Goal: Information Seeking & Learning: Learn about a topic

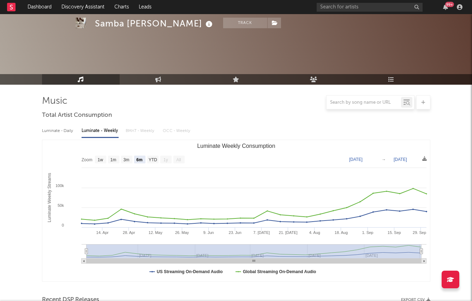
select select "6m"
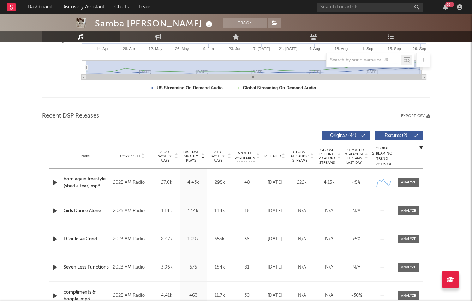
click at [54, 181] on icon "button" at bounding box center [54, 182] width 7 height 9
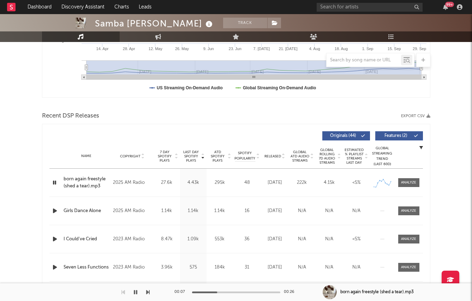
scroll to position [0, 0]
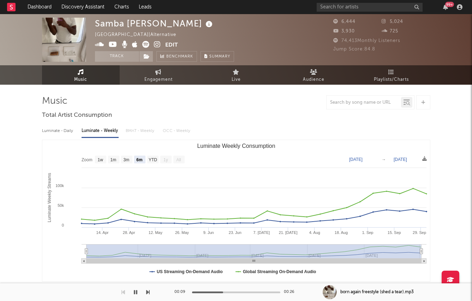
click at [158, 42] on icon at bounding box center [157, 44] width 7 height 7
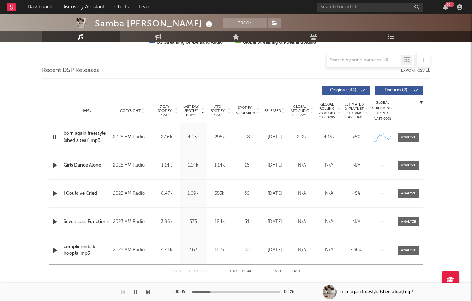
scroll to position [230, 0]
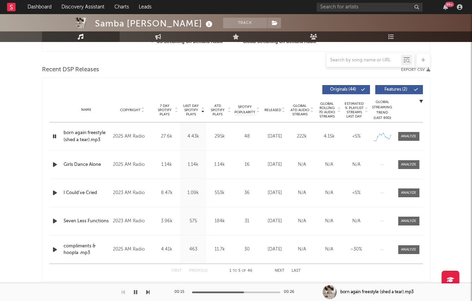
click at [187, 111] on span "Last Day Spotify Plays" at bounding box center [191, 110] width 19 height 13
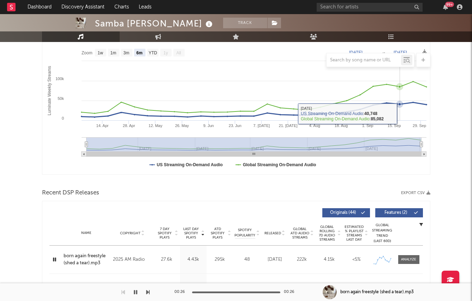
scroll to position [0, 0]
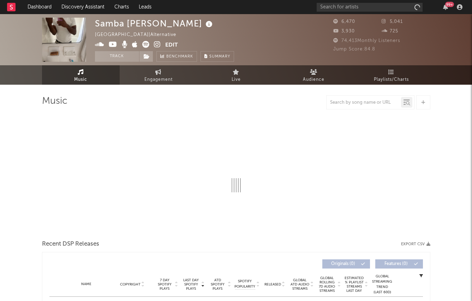
select select "1w"
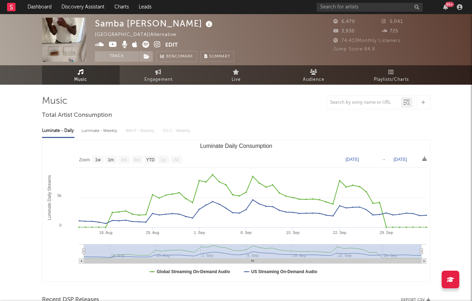
click at [84, 132] on div "Luminate - Weekly" at bounding box center [100, 131] width 37 height 12
select select "6m"
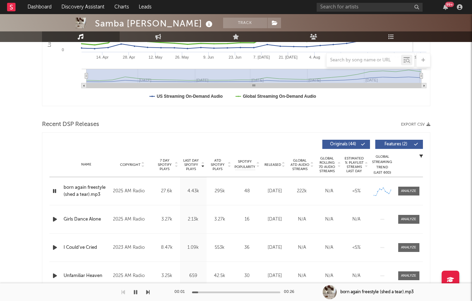
scroll to position [216, 0]
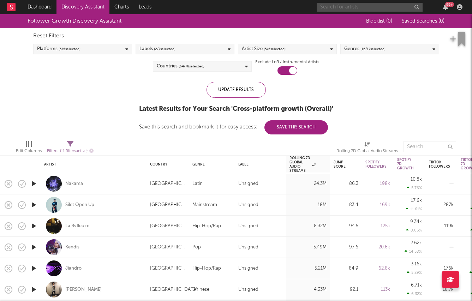
click at [373, 11] on input "text" at bounding box center [370, 7] width 106 height 9
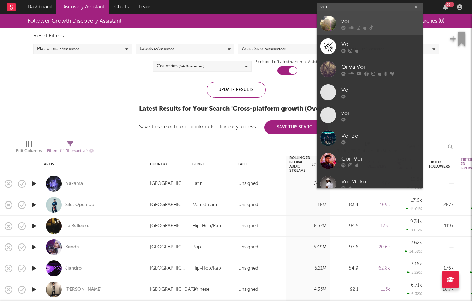
type input "voi"
click at [351, 25] on div "voi" at bounding box center [381, 21] width 78 height 8
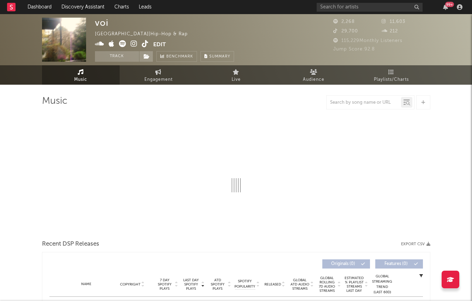
click at [149, 159] on div at bounding box center [236, 150] width 389 height 83
select select "1w"
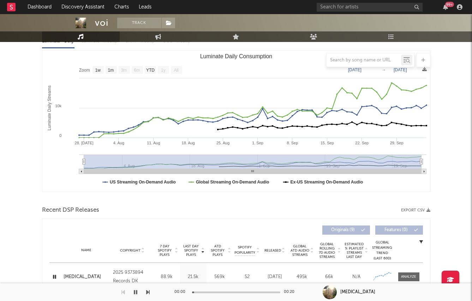
scroll to position [219, 0]
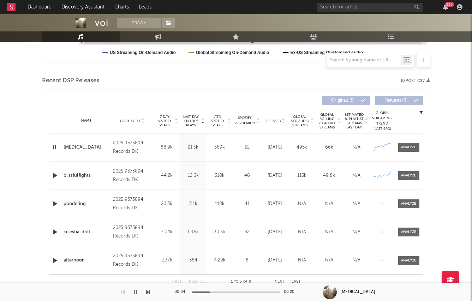
drag, startPoint x: 210, startPoint y: 292, endPoint x: 221, endPoint y: 292, distance: 11.3
click at [221, 292] on div at bounding box center [236, 293] width 88 height 2
click at [239, 291] on div "00:04 00:20" at bounding box center [236, 293] width 124 height 18
click at [239, 292] on div at bounding box center [236, 293] width 88 height 2
click at [256, 293] on div at bounding box center [236, 293] width 88 height 2
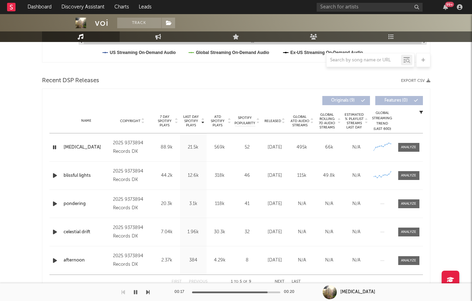
drag, startPoint x: 266, startPoint y: 293, endPoint x: 249, endPoint y: 292, distance: 17.0
click at [249, 292] on div at bounding box center [236, 293] width 88 height 2
click at [246, 292] on div at bounding box center [224, 293] width 88 height 2
click at [226, 292] on div at bounding box center [203, 293] width 88 height 2
click at [212, 292] on div at bounding box center [168, 293] width 88 height 2
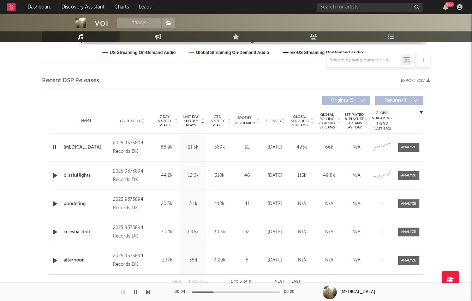
click at [279, 294] on div "00:04 00:20" at bounding box center [236, 293] width 124 height 18
click at [269, 294] on div "00:05 00:20" at bounding box center [236, 293] width 124 height 18
click at [269, 294] on div "00:06 00:20" at bounding box center [236, 293] width 124 height 18
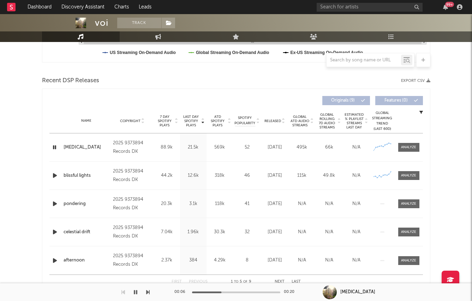
click at [269, 293] on div at bounding box center [236, 293] width 88 height 2
click at [204, 292] on div at bounding box center [236, 293] width 88 height 2
click at [204, 292] on div at bounding box center [159, 293] width 88 height 2
click at [204, 292] on div at bounding box center [236, 293] width 88 height 2
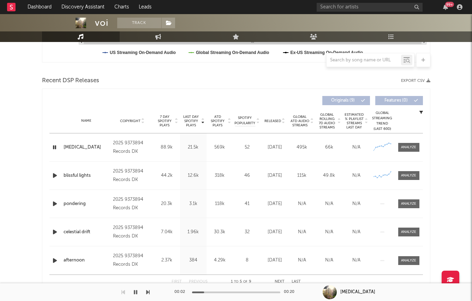
click at [204, 292] on div at bounding box center [236, 293] width 88 height 2
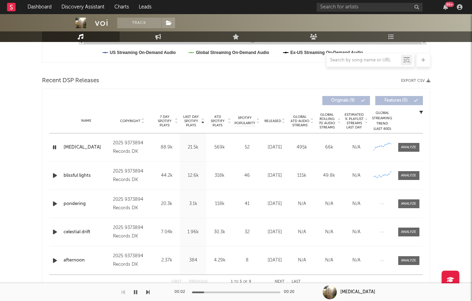
click at [204, 292] on div at bounding box center [236, 293] width 88 height 2
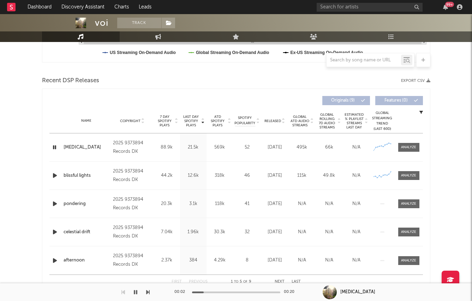
click at [204, 292] on div at bounding box center [236, 293] width 88 height 2
click at [204, 292] on div at bounding box center [161, 293] width 88 height 2
click at [204, 292] on div at bounding box center [236, 293] width 88 height 2
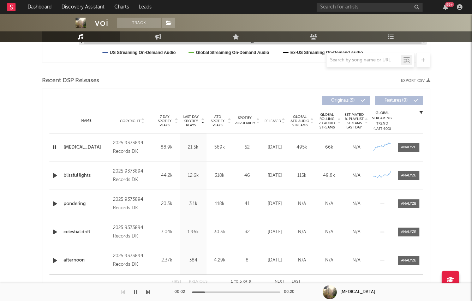
click at [204, 292] on div at bounding box center [161, 293] width 88 height 2
click at [204, 292] on div at bounding box center [236, 293] width 88 height 2
click at [204, 292] on div at bounding box center [160, 293] width 88 height 2
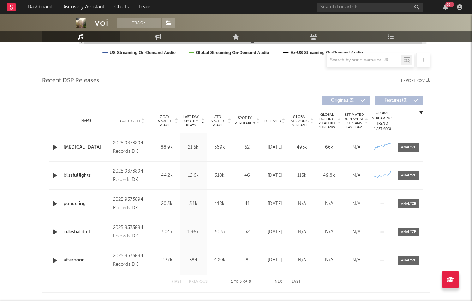
click at [55, 174] on icon "button" at bounding box center [54, 175] width 7 height 9
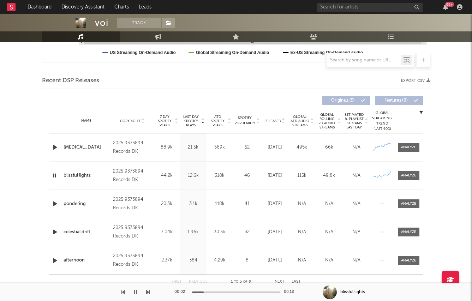
click at [54, 200] on icon "button" at bounding box center [54, 204] width 7 height 9
click at [51, 226] on div "Name celestial drift Copyright 2025 9373894 Records DK Label 9373894 Records DK…" at bounding box center [236, 232] width 374 height 28
click at [53, 229] on icon "button" at bounding box center [54, 232] width 7 height 9
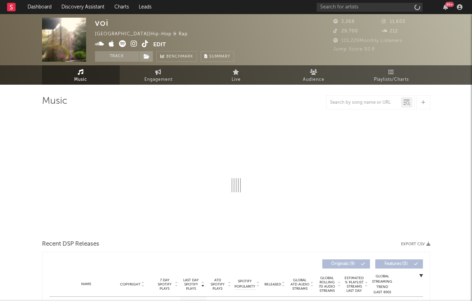
select select "1w"
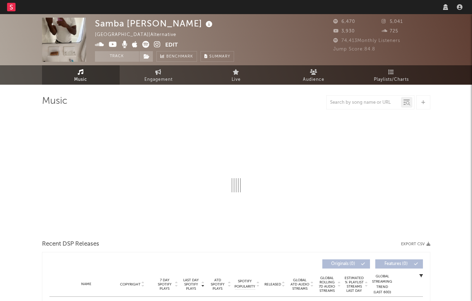
select select "1w"
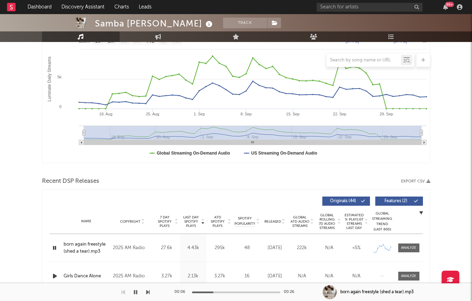
scroll to position [121, 0]
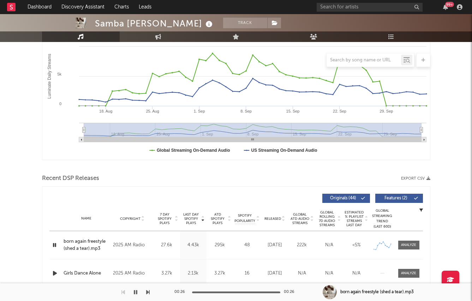
click at [115, 182] on div "Recent DSP Releases Export CSV" at bounding box center [236, 179] width 389 height 12
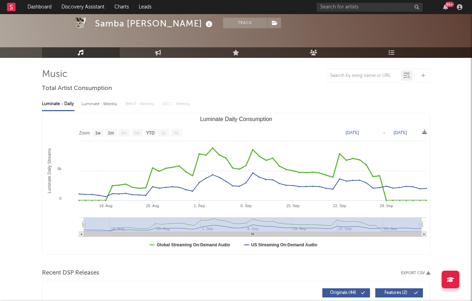
scroll to position [21, 0]
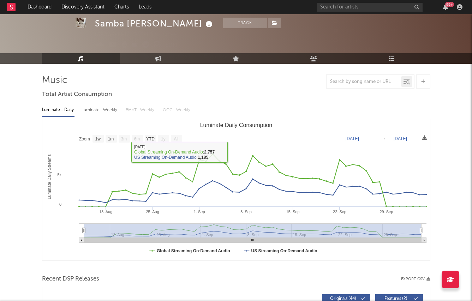
click at [98, 112] on div "Luminate - Weekly" at bounding box center [100, 110] width 37 height 12
select select "6m"
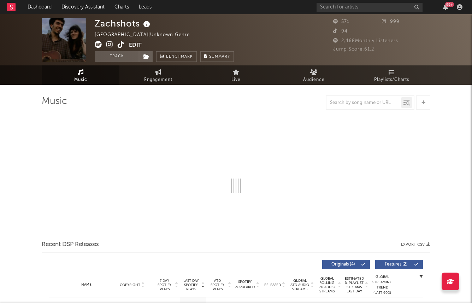
click at [257, 108] on div at bounding box center [236, 102] width 389 height 14
select select "1w"
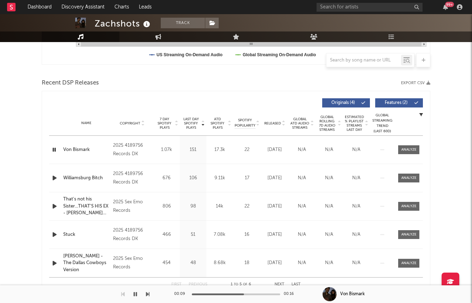
scroll to position [117, 0]
